Goal: Find contact information: Obtain details needed to contact an individual or organization

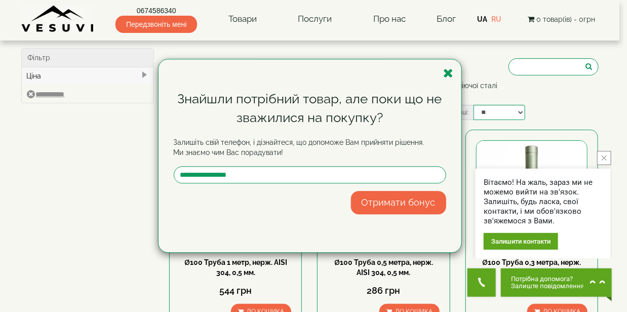
click at [444, 66] on div "Знайшли потрібний товар, але поки що не зважилися на покупку? Залишіть свій тел…" at bounding box center [310, 155] width 303 height 193
click at [443, 70] on div "Знайшли потрібний товар, але поки що не зважилися на покупку? Залишіть свій тел…" at bounding box center [310, 155] width 303 height 193
click at [450, 70] on icon "button" at bounding box center [449, 73] width 10 height 13
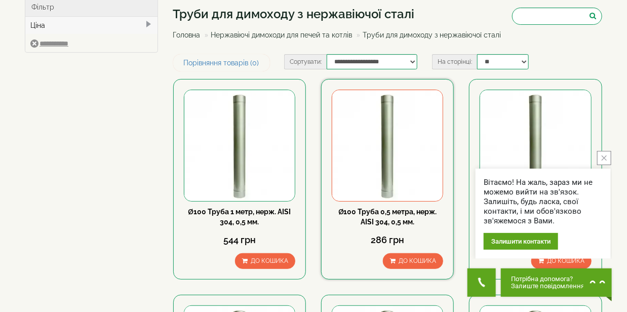
scroll to position [101, 0]
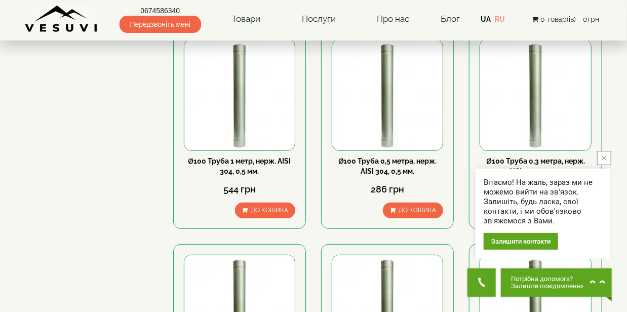
click at [605, 157] on icon "close button" at bounding box center [604, 158] width 5 height 5
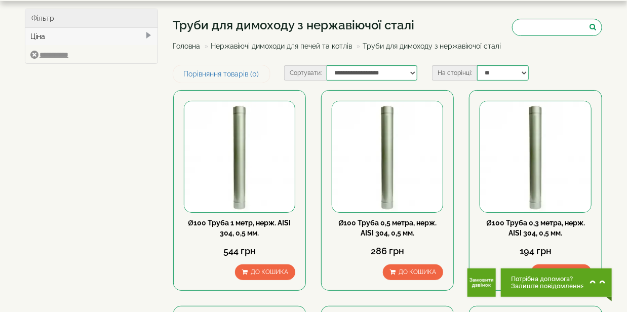
scroll to position [0, 0]
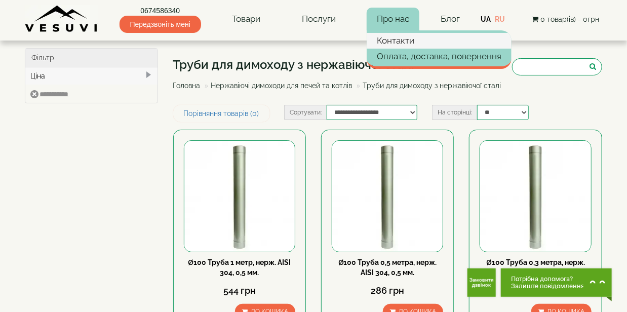
click at [401, 38] on link "Контакти" at bounding box center [439, 40] width 145 height 15
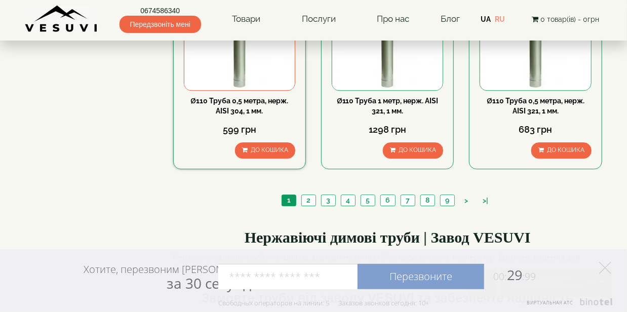
scroll to position [1064, 0]
